Goal: Task Accomplishment & Management: Complete application form

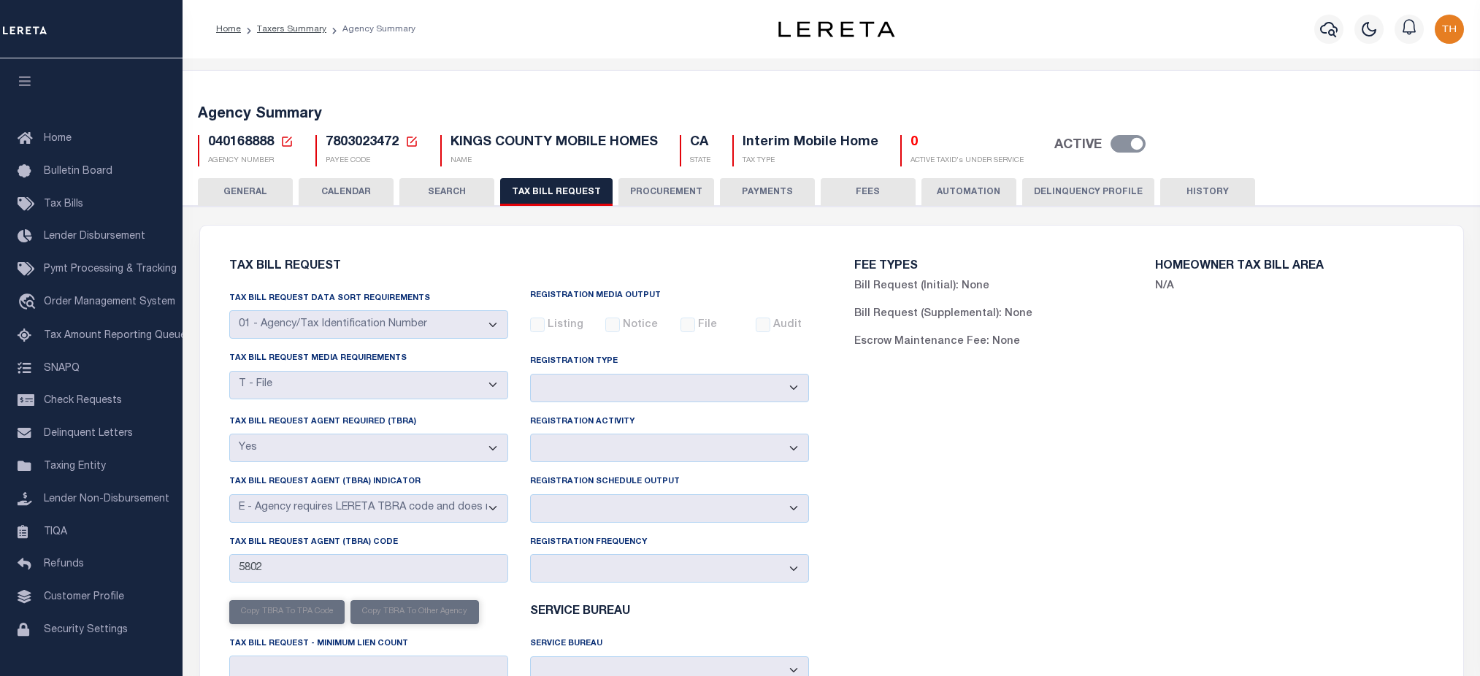
select select "22"
select select "true"
select select "13"
select select
click at [308, 31] on link "Taxers Summary" at bounding box center [291, 29] width 69 height 9
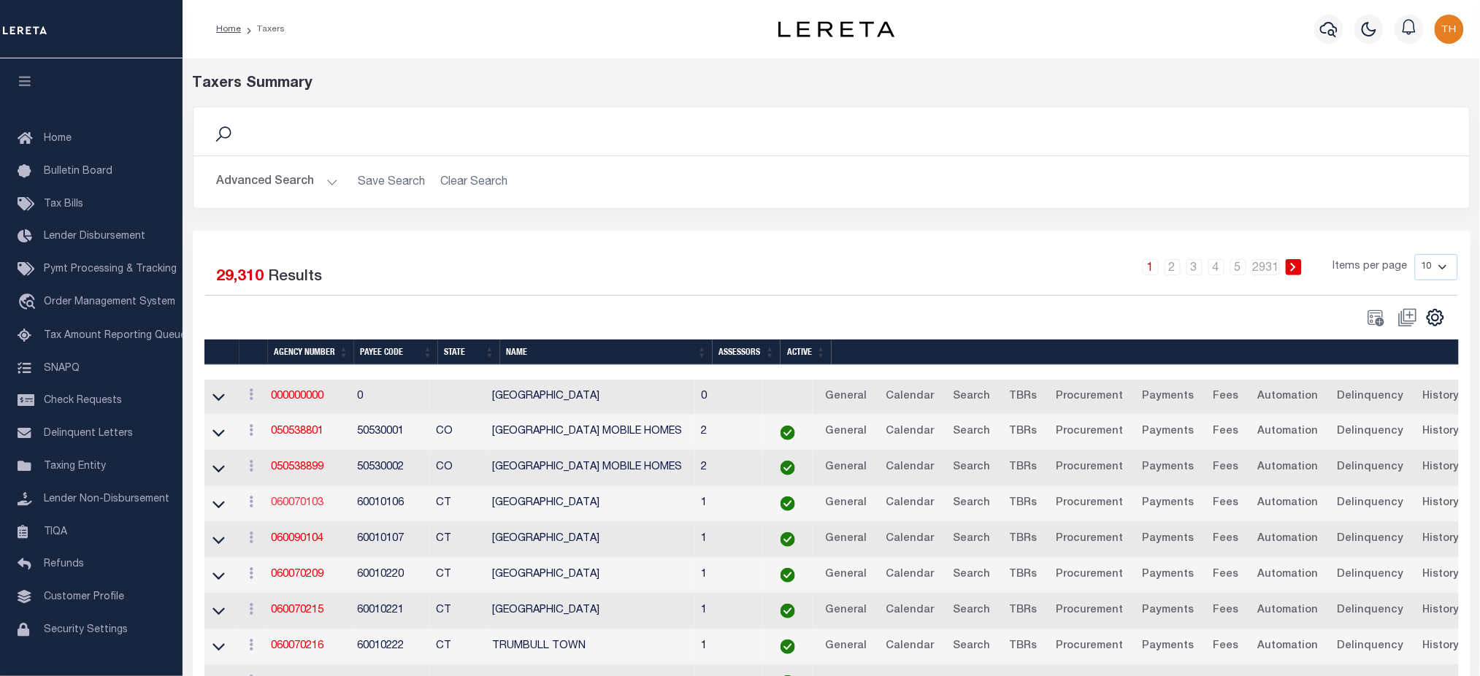
click at [311, 504] on link "060070103" at bounding box center [298, 503] width 53 height 10
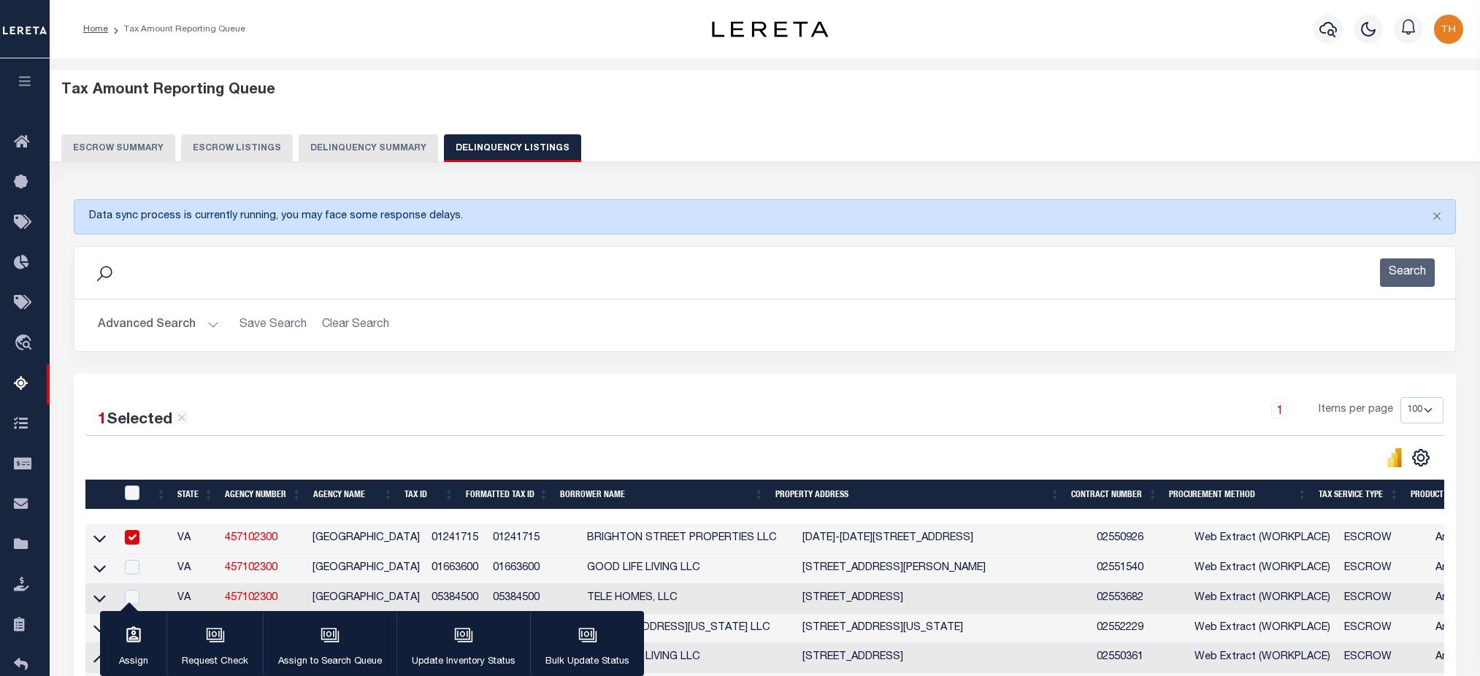
select select "100"
drag, startPoint x: 80, startPoint y: 212, endPoint x: 463, endPoint y: 220, distance: 382.8
click at [463, 220] on div "Data sync process is currently running, you may face some response delays." at bounding box center [765, 216] width 1382 height 35
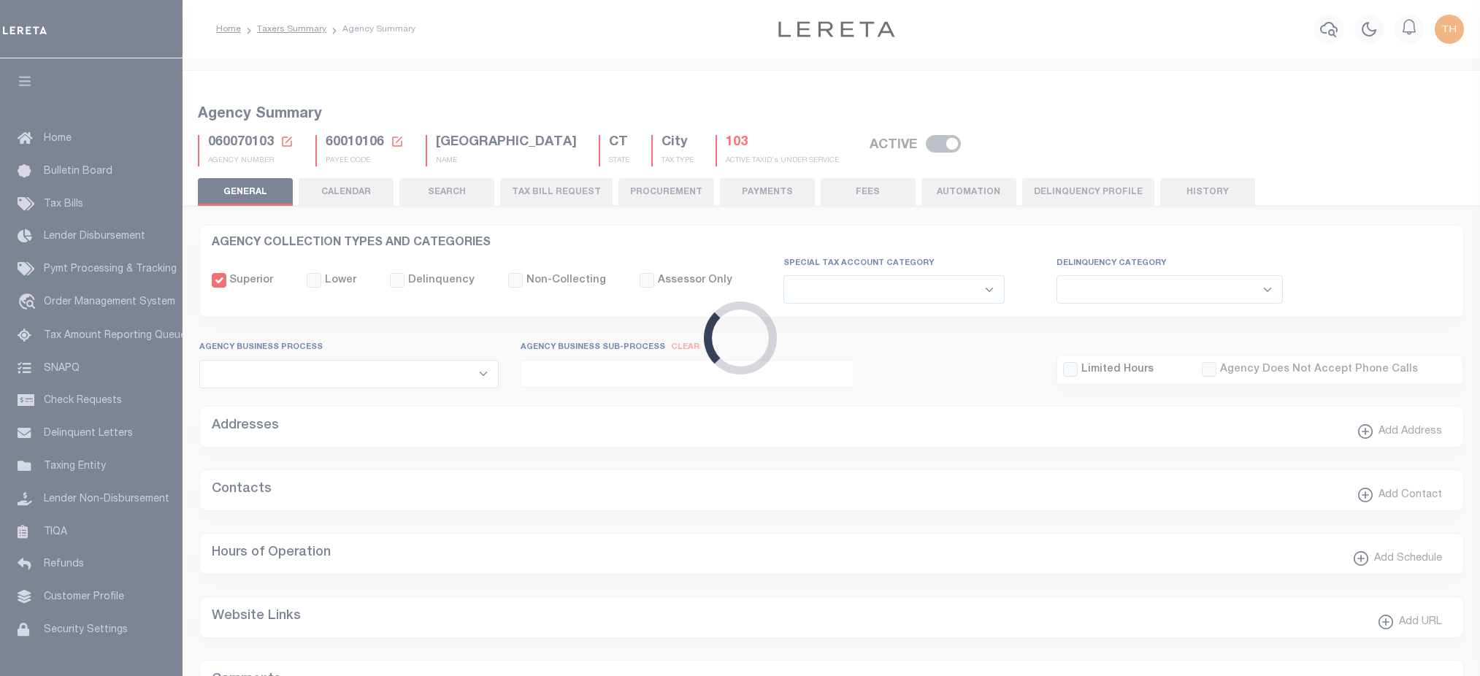
select select
click at [557, 190] on button "TAX BILL REQUEST" at bounding box center [556, 192] width 112 height 28
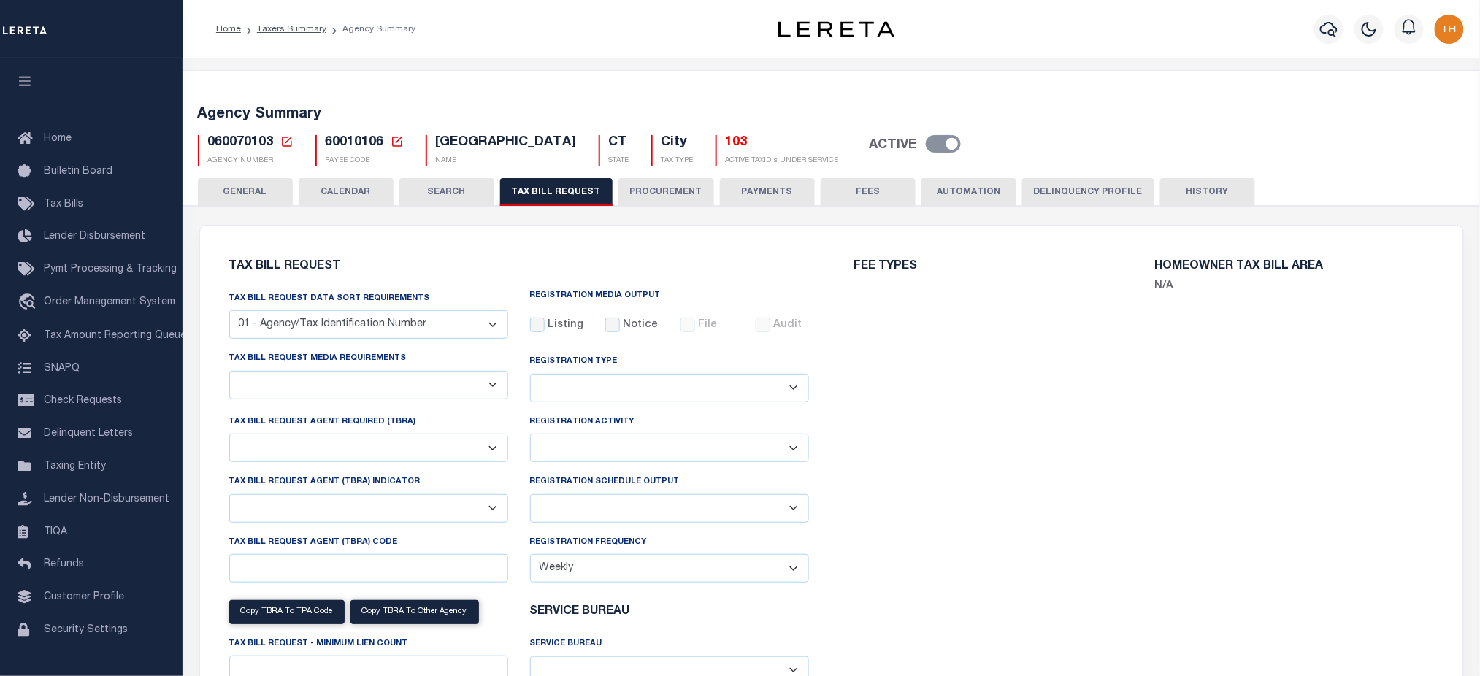
click at [1183, 188] on button "HISTORY" at bounding box center [1207, 192] width 95 height 28
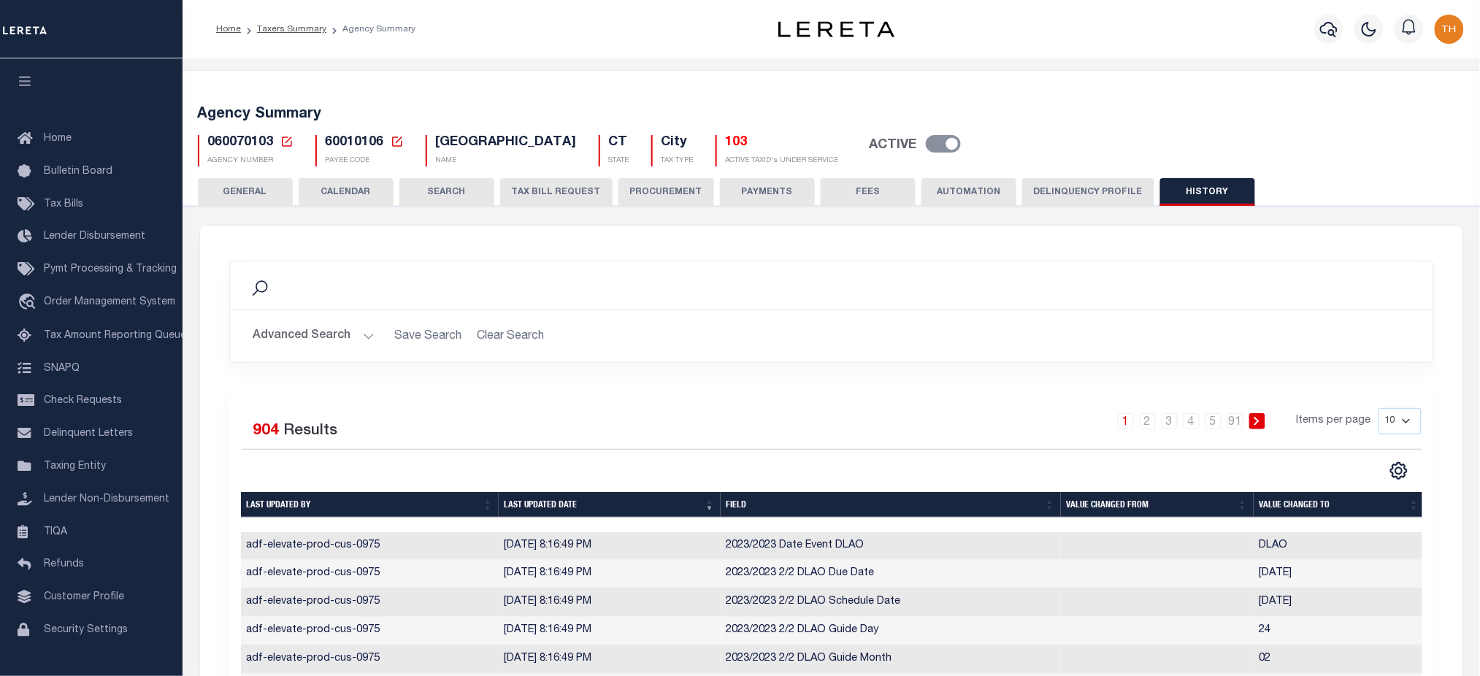
click at [514, 191] on button "TAX BILL REQUEST" at bounding box center [556, 192] width 112 height 28
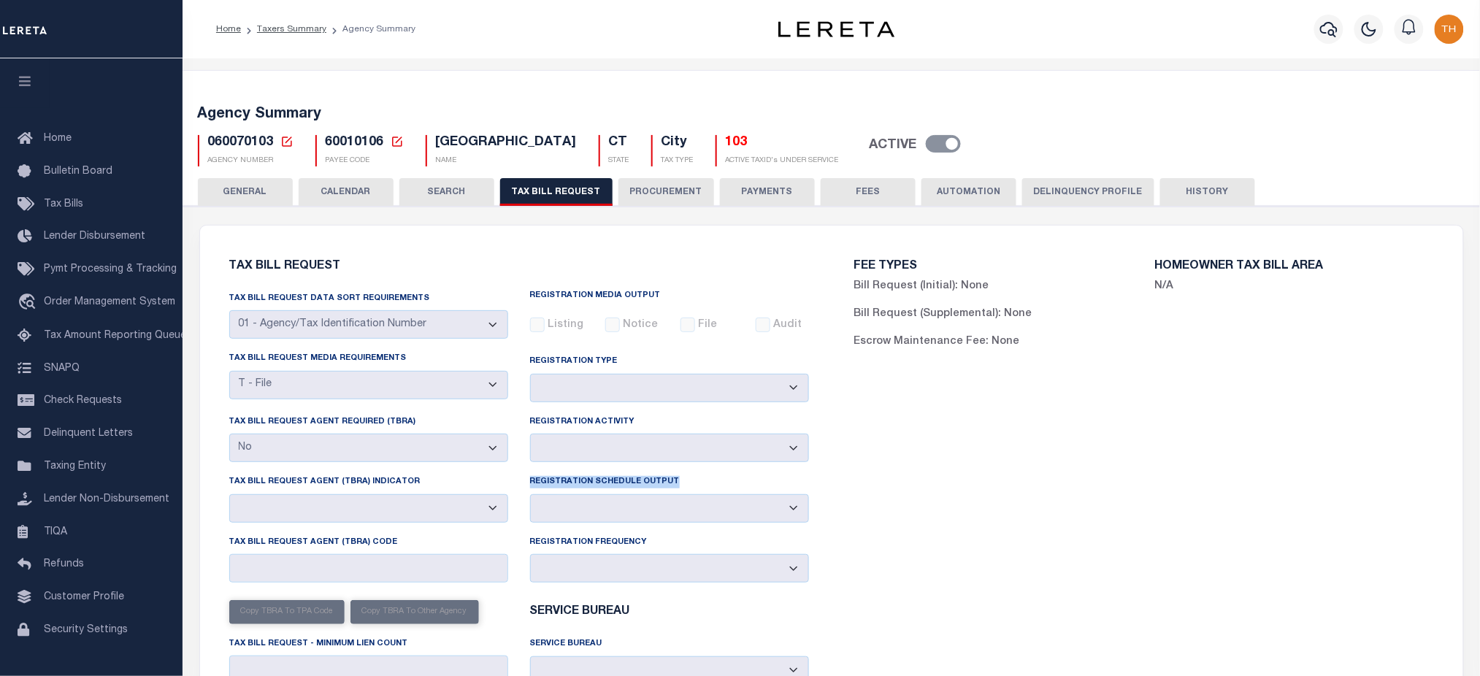
drag, startPoint x: 527, startPoint y: 489, endPoint x: 701, endPoint y: 491, distance: 174.6
click at [701, 491] on div "Registration Schedule Output Delta File Full File" at bounding box center [669, 504] width 301 height 60
click at [517, 418] on div "Tax Bill Request Agent Required (TBRA) Yes No" at bounding box center [368, 444] width 301 height 60
drag, startPoint x: 521, startPoint y: 489, endPoint x: 673, endPoint y: 489, distance: 152.6
click at [673, 489] on div "Registration Schedule Output Delta File Full File" at bounding box center [669, 504] width 301 height 60
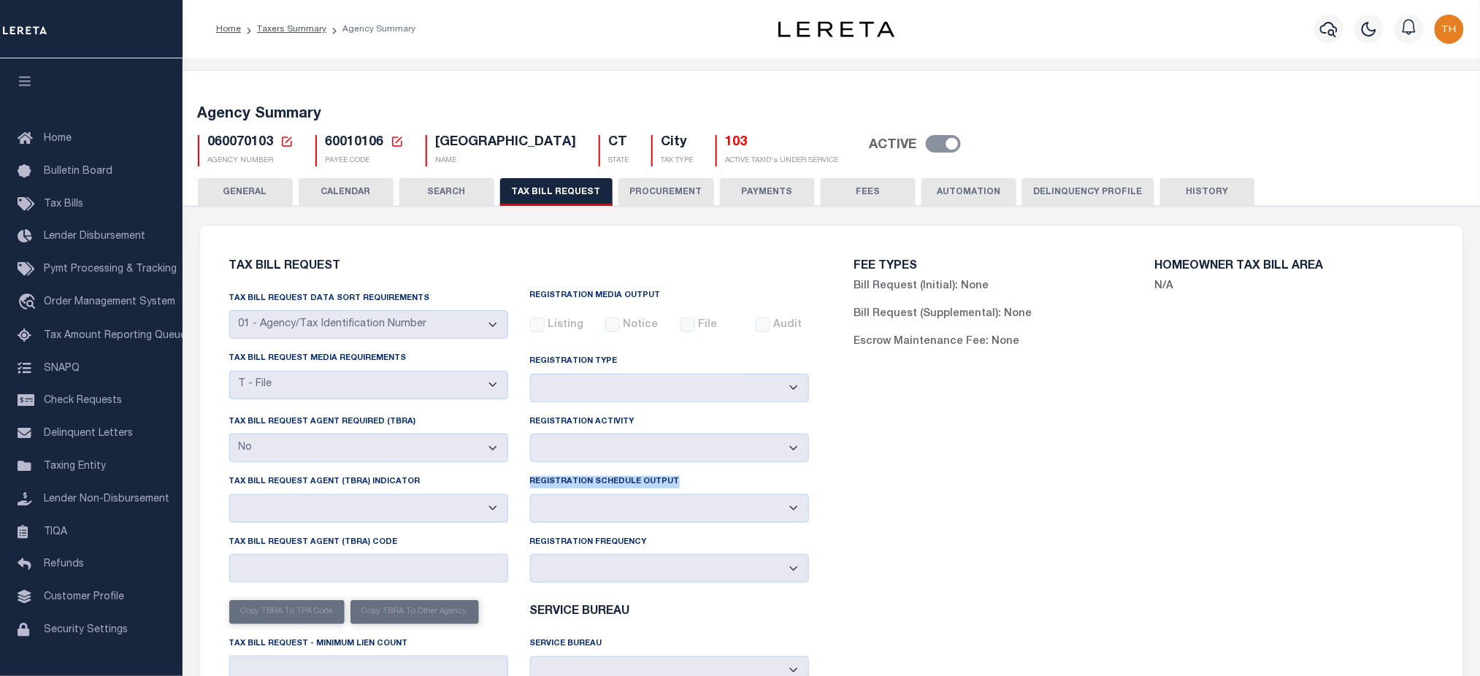
copy label "Registration Schedule Output"
